Goal: Task Accomplishment & Management: Manage account settings

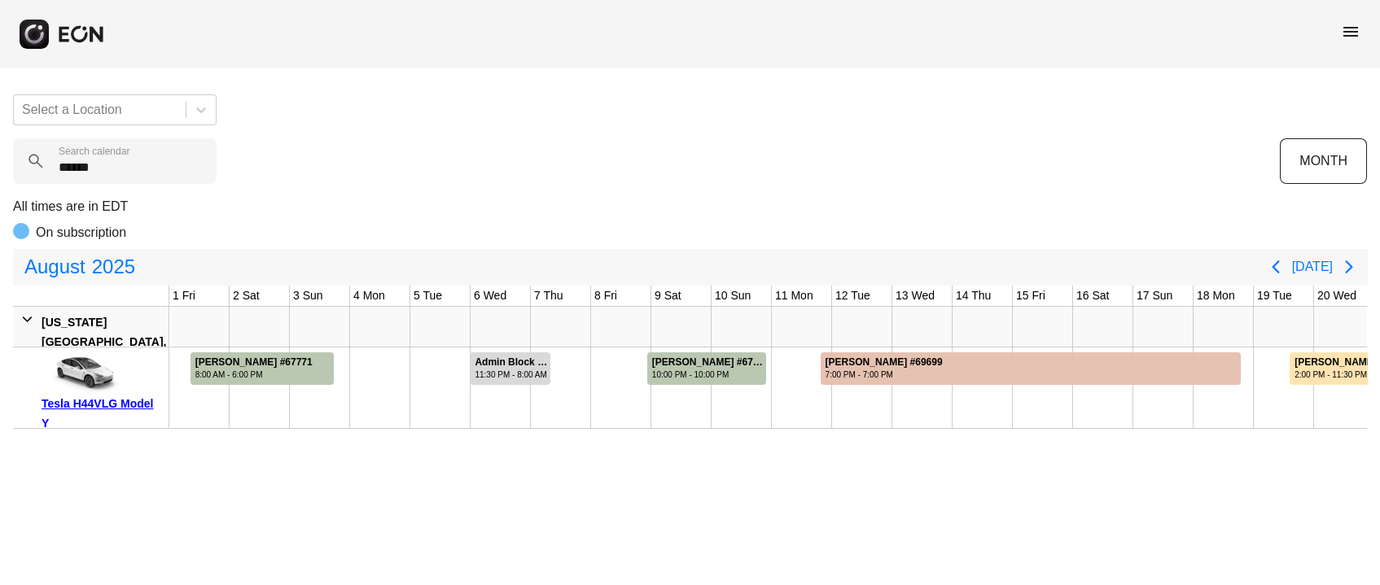
scroll to position [0, 668]
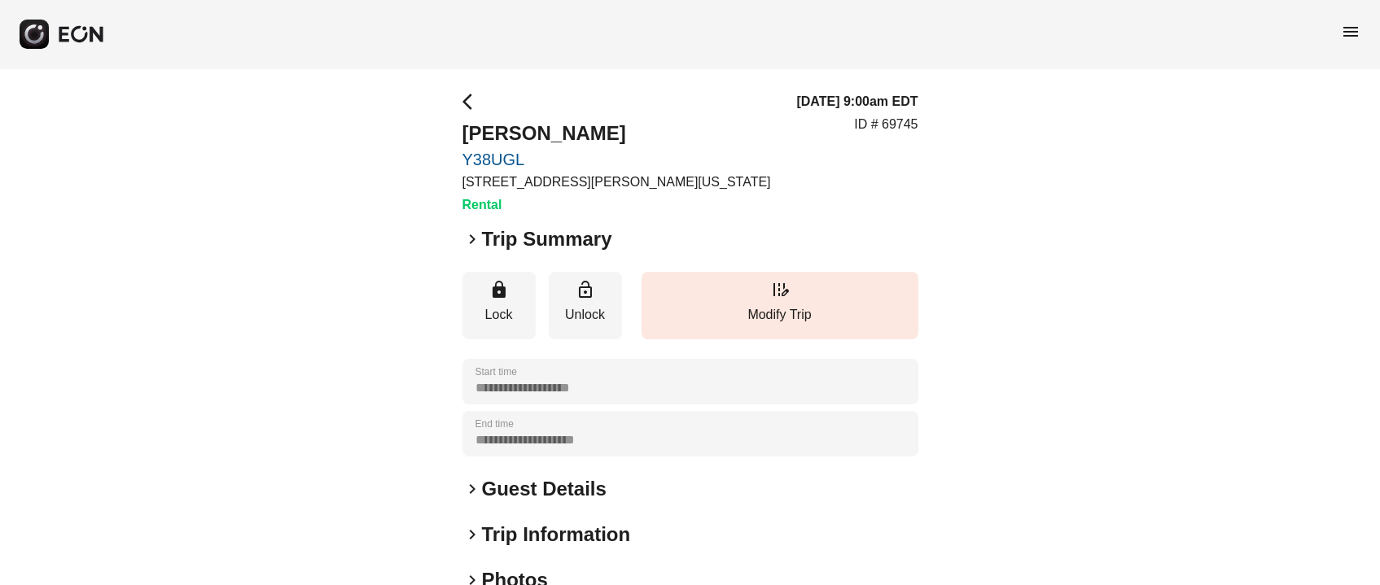
scroll to position [121, 0]
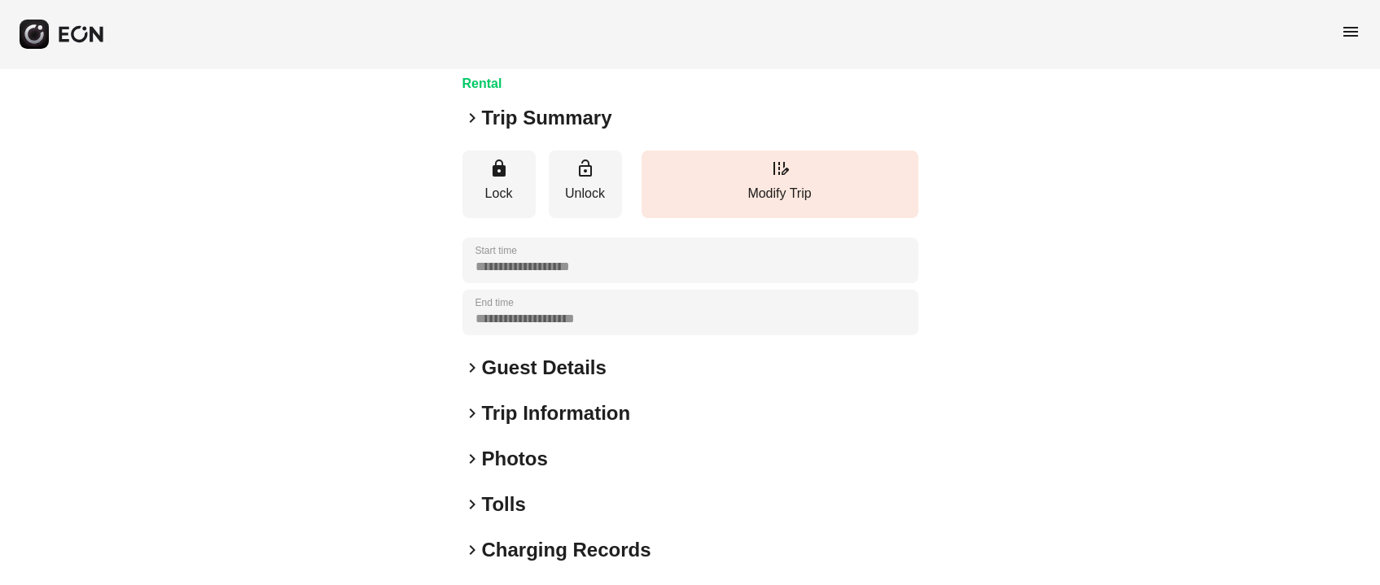
click at [540, 363] on h2 "Guest Details" at bounding box center [544, 368] width 125 height 26
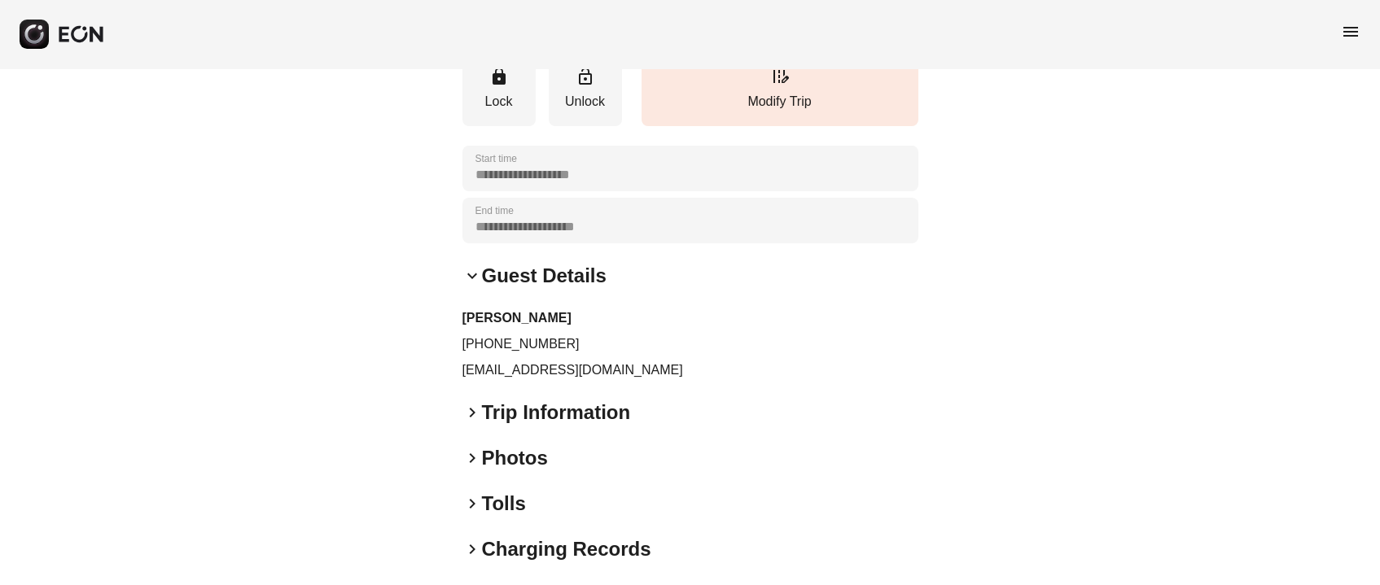
scroll to position [243, 0]
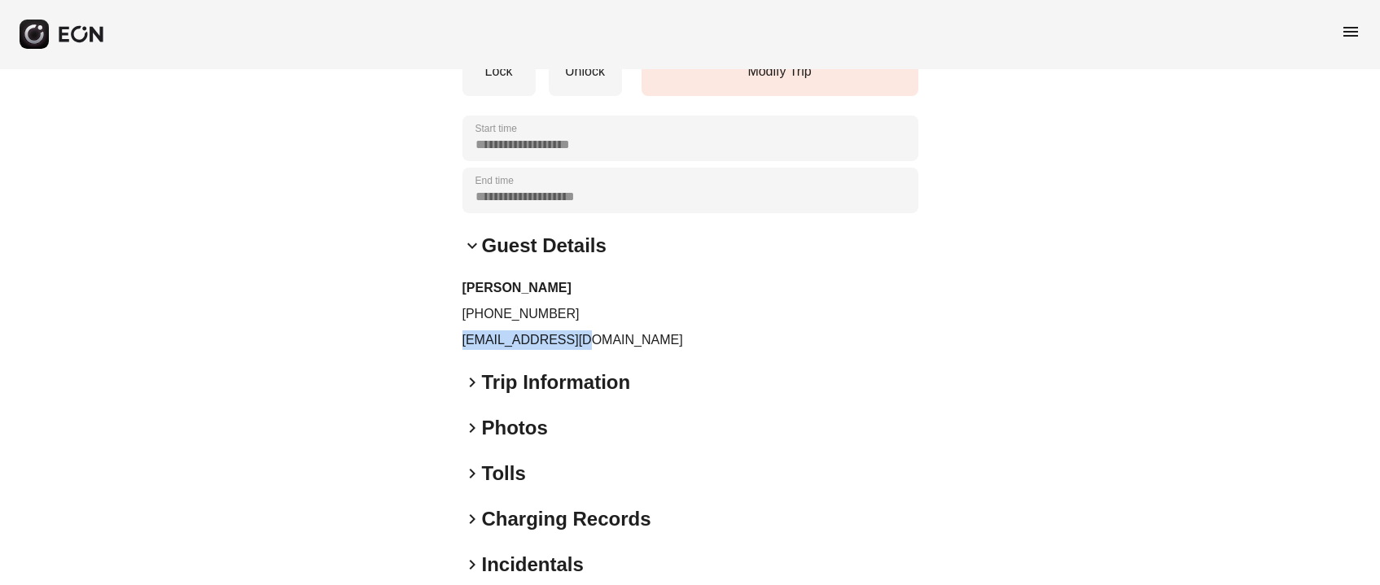
drag, startPoint x: 456, startPoint y: 338, endPoint x: 579, endPoint y: 351, distance: 123.6
click at [579, 351] on div "**********" at bounding box center [690, 242] width 1380 height 835
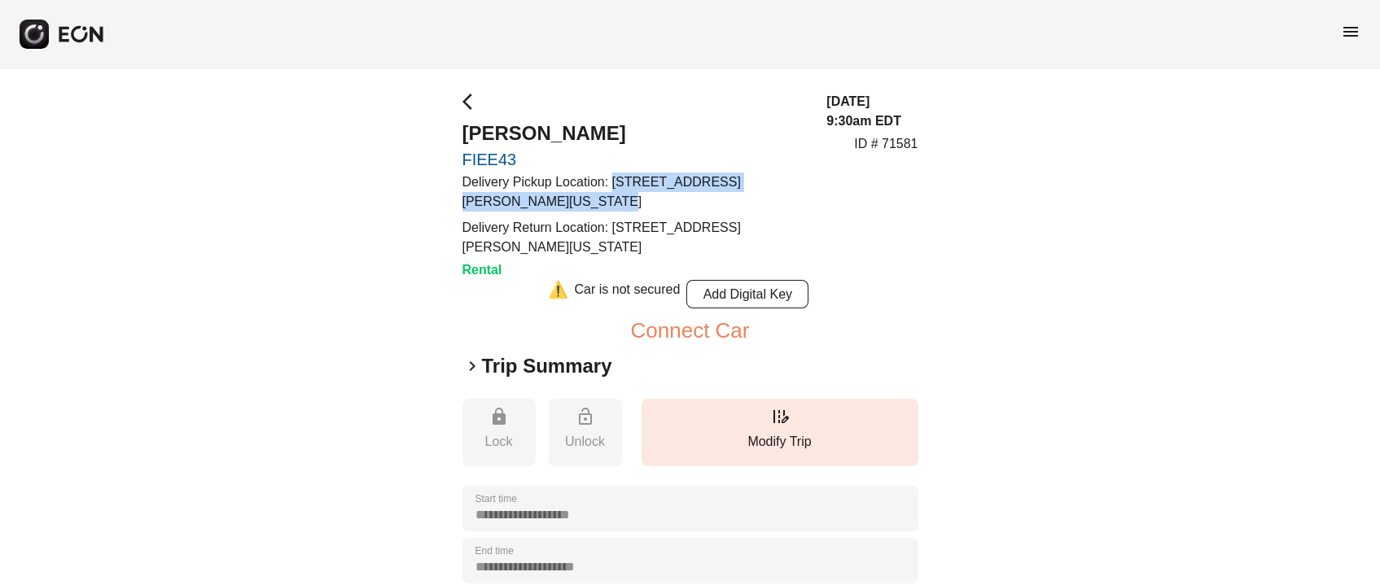
drag, startPoint x: 613, startPoint y: 178, endPoint x: 667, endPoint y: 208, distance: 61.2
click at [667, 208] on p "Delivery Pickup Location: 195 Hudson St, New York, NY 10013, USA" at bounding box center [634, 192] width 345 height 39
copy p "195 Hudson St, New York, NY 10013, USA"
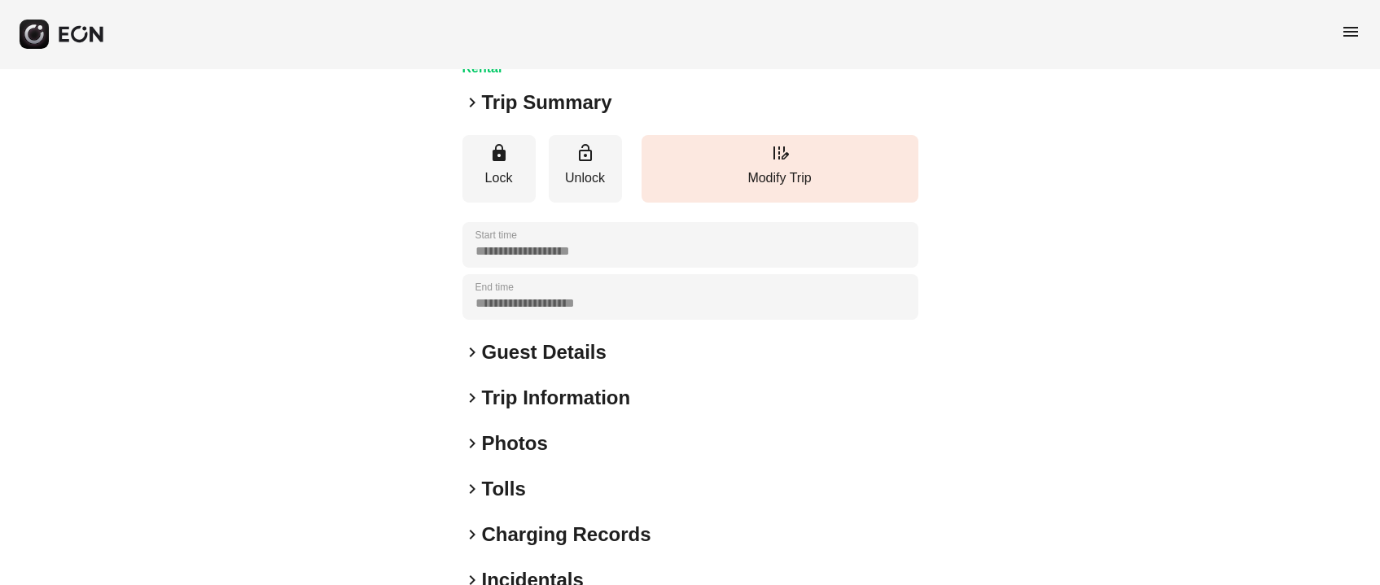
scroll to position [226, 0]
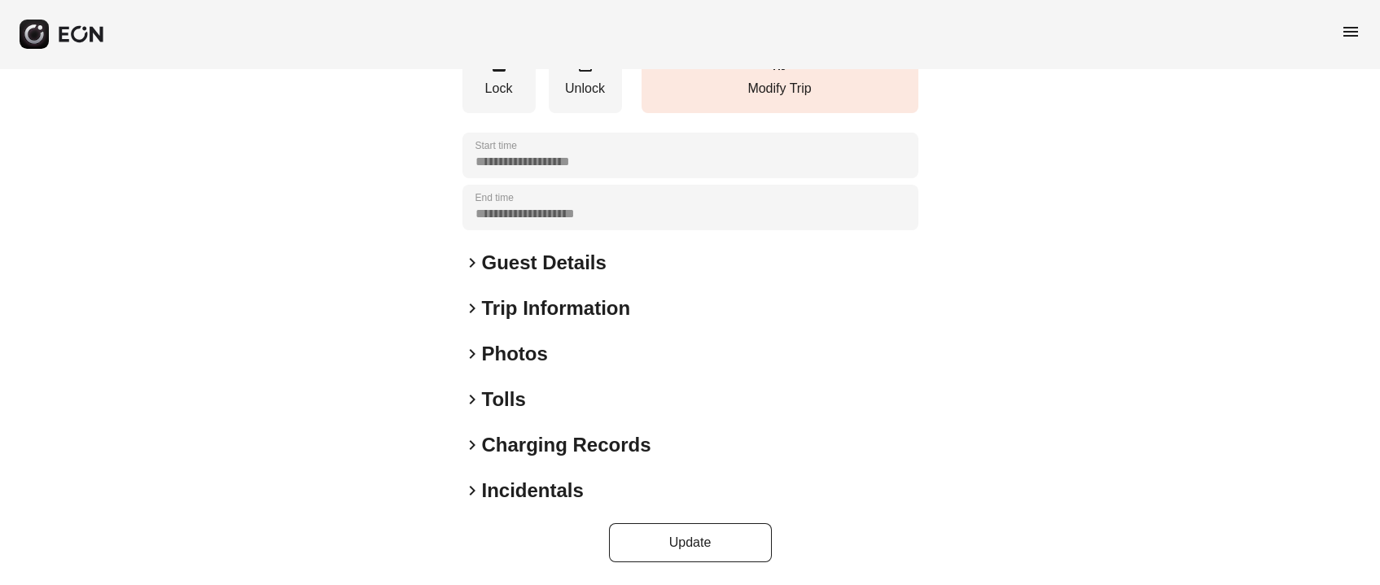
click at [504, 352] on h2 "Photos" at bounding box center [515, 354] width 66 height 26
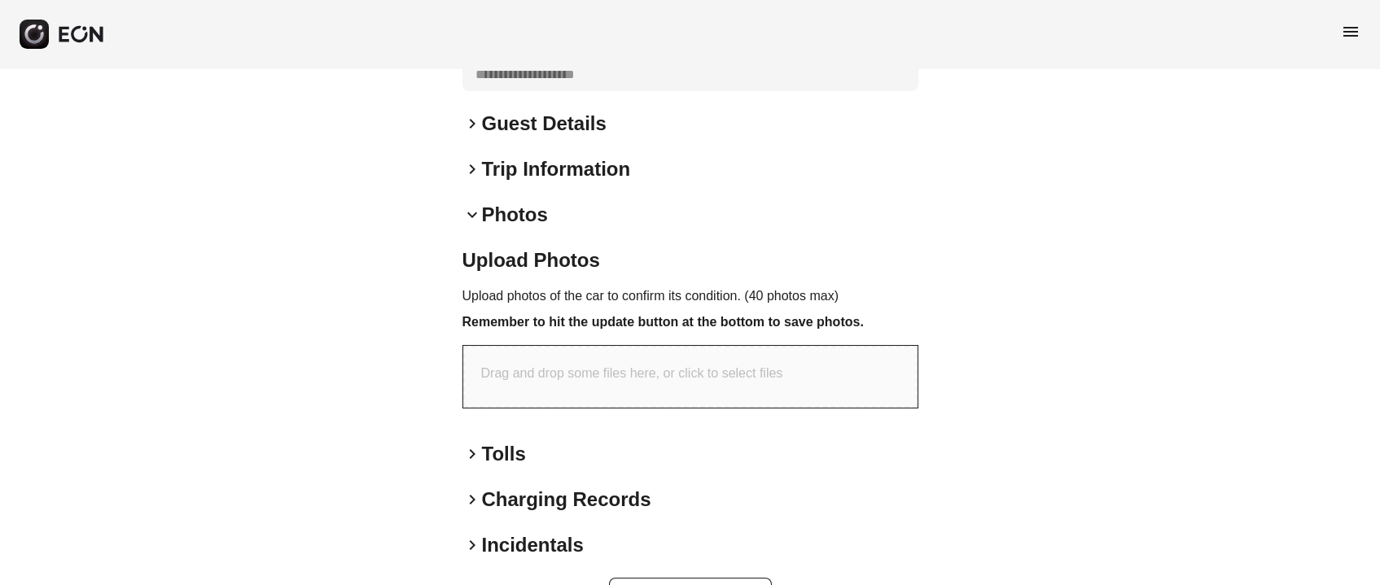
scroll to position [0, 0]
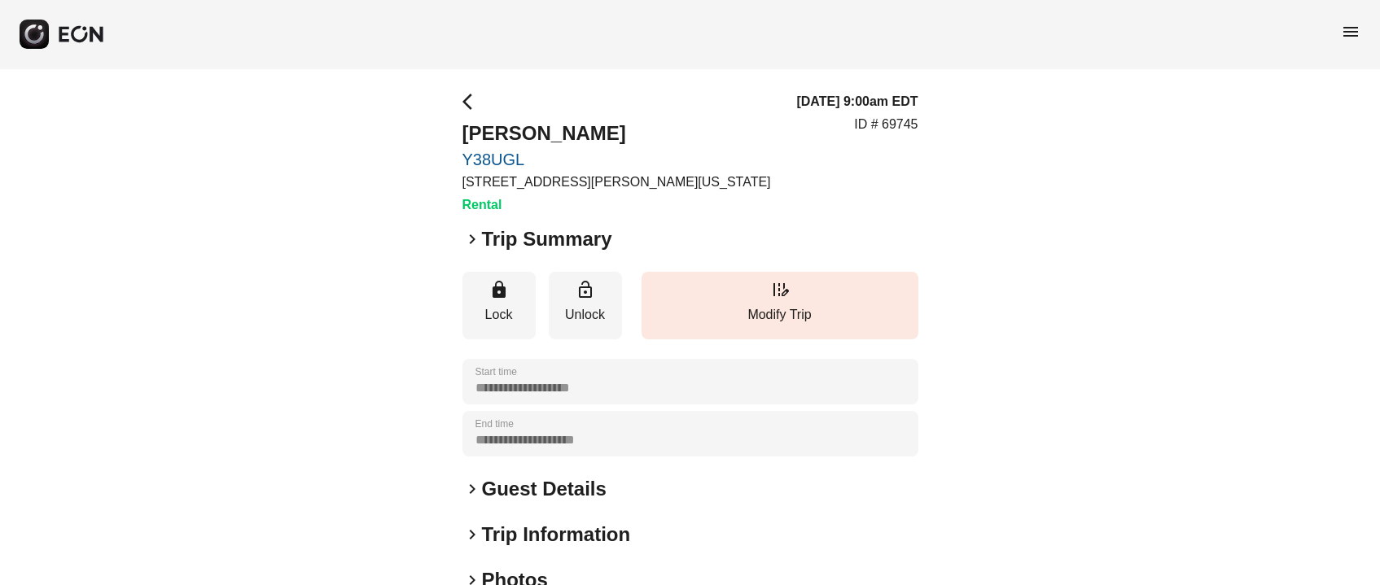
scroll to position [226, 0]
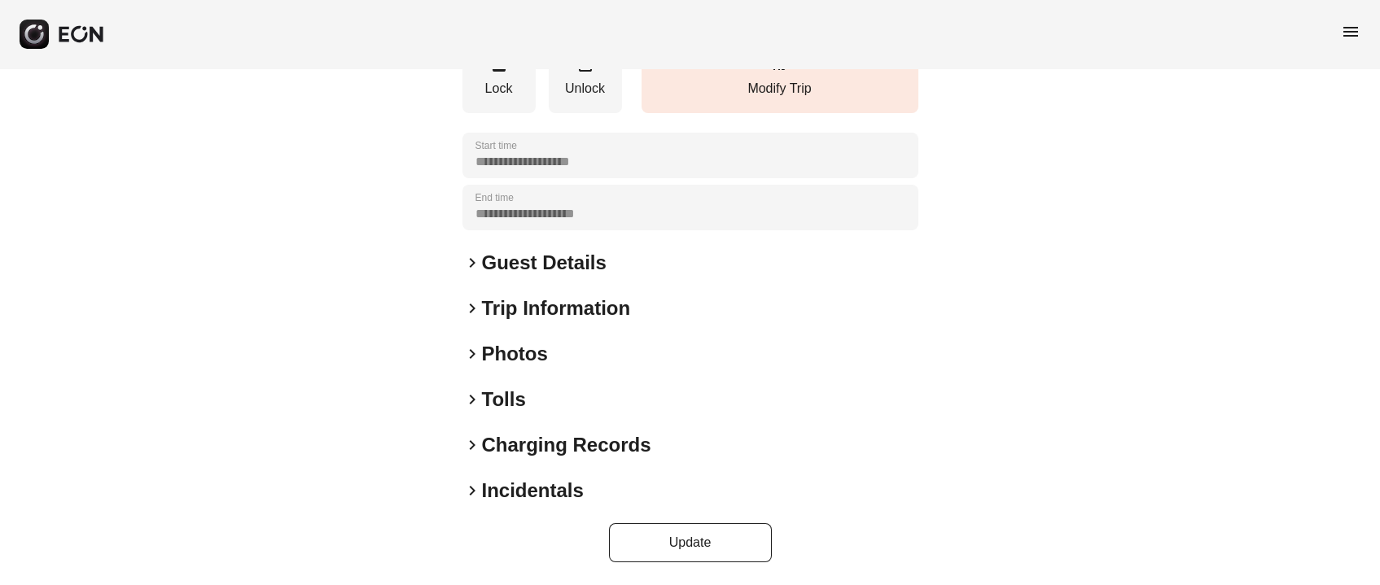
click at [500, 352] on h2 "Photos" at bounding box center [515, 354] width 66 height 26
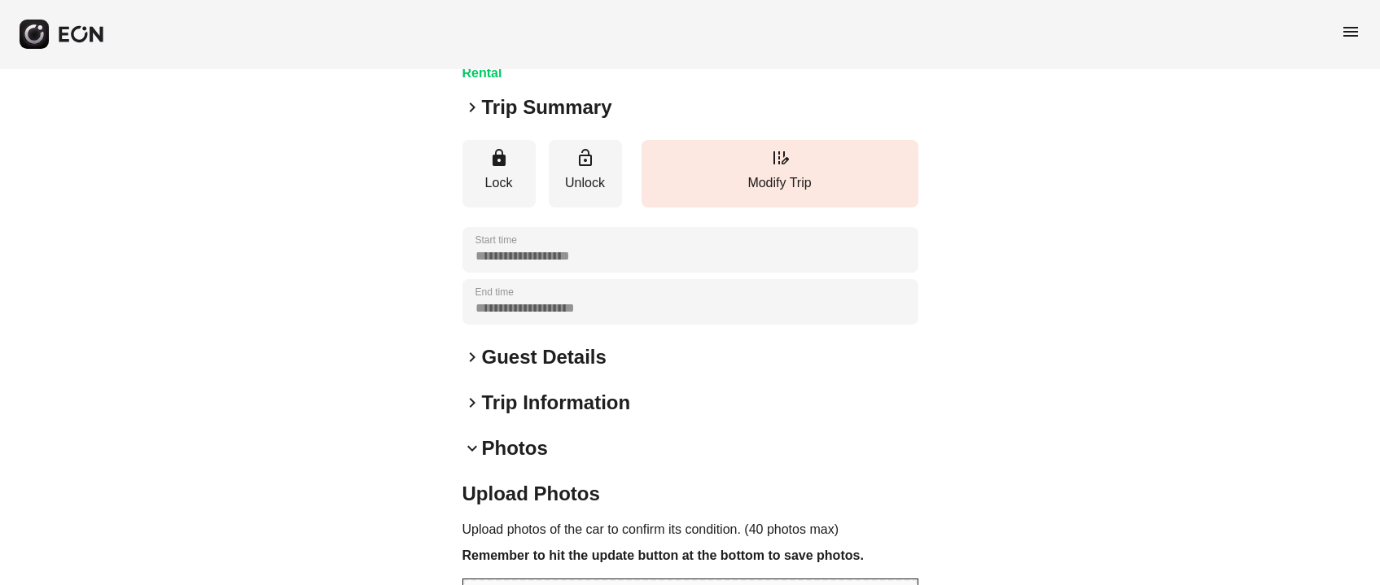
scroll to position [0, 0]
